Goal: Go to known website: Go to known website

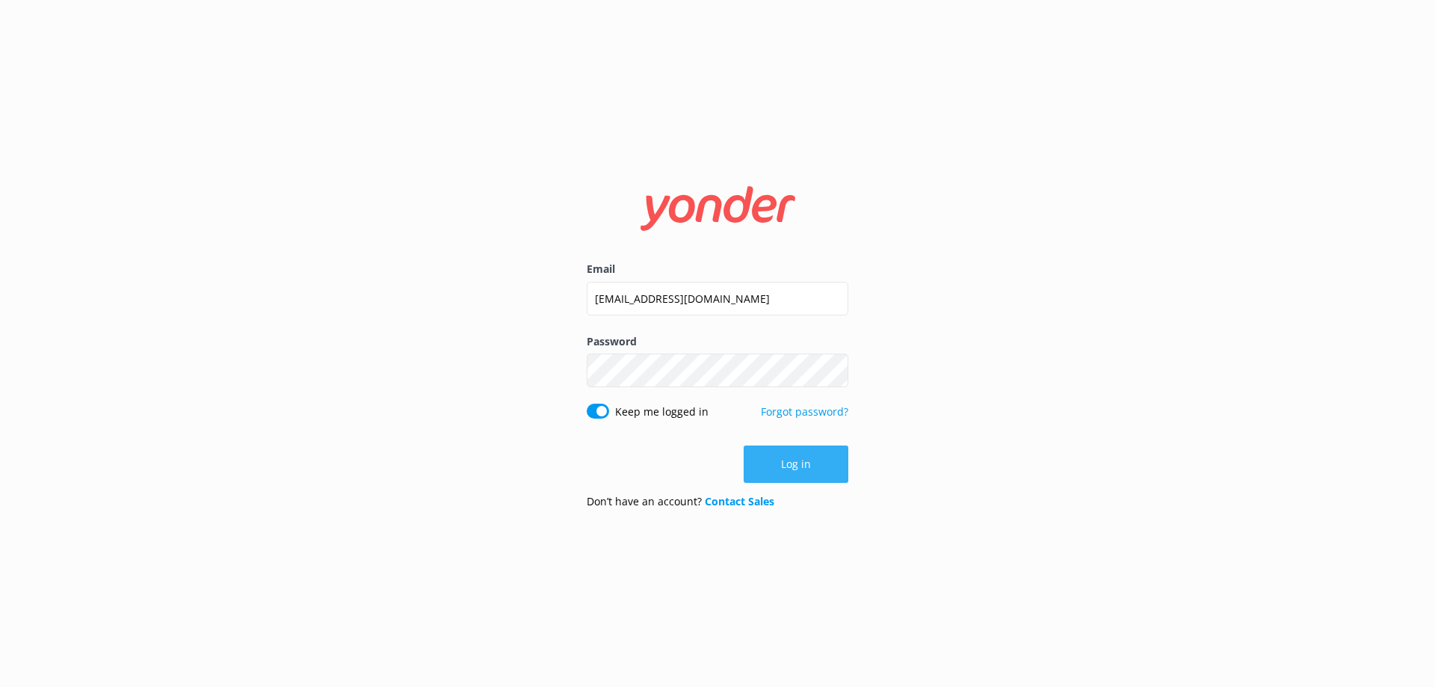
click at [799, 470] on button "Log in" at bounding box center [796, 463] width 105 height 37
